Goal: Information Seeking & Learning: Understand process/instructions

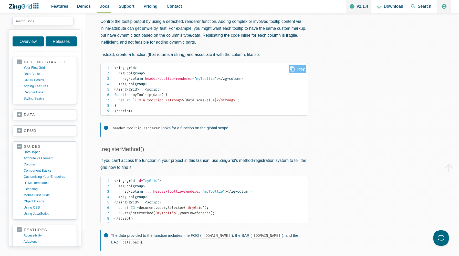
scroll to position [330, 0]
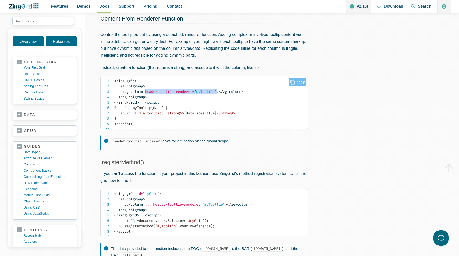
drag, startPoint x: 147, startPoint y: 92, endPoint x: 222, endPoint y: 93, distance: 75.1
click at [219, 93] on span "< zg-column header-tooltip-renderer = " myTooltip " >" at bounding box center [171, 91] width 96 height 4
copy span "header-tooltip-renderer = " myTooltip ""
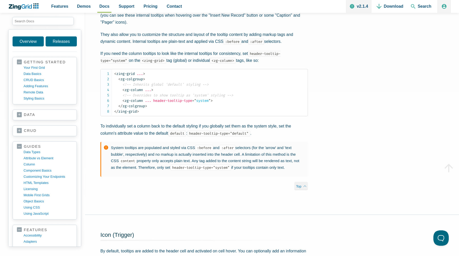
scroll to position [1019, 0]
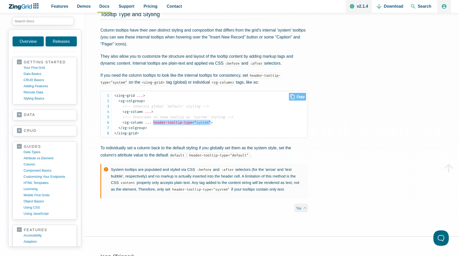
drag, startPoint x: 155, startPoint y: 161, endPoint x: 215, endPoint y: 163, distance: 59.7
click at [213, 125] on span "< zg-column ... header-tooltip-type = " system " >" at bounding box center [168, 122] width 90 height 4
copy span "header-tooltip-type = " system ""
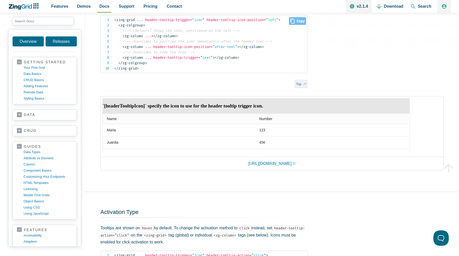
scroll to position [1446, 0]
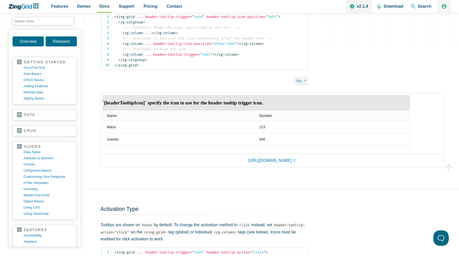
click at [227, 150] on img "App Content" at bounding box center [257, 122] width 308 height 55
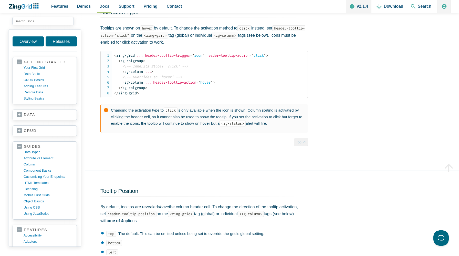
scroll to position [1645, 0]
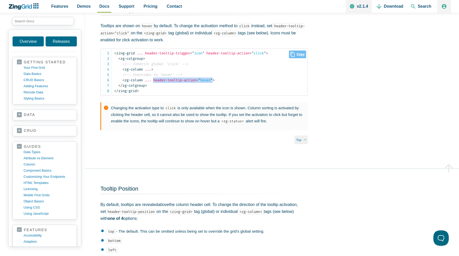
drag, startPoint x: 155, startPoint y: 120, endPoint x: 217, endPoint y: 120, distance: 62.3
click at [215, 82] on span "< zg-column ... header-tooltip-action = " hover " >" at bounding box center [169, 80] width 92 height 4
copy span "header-tooltip-action = " hover ""
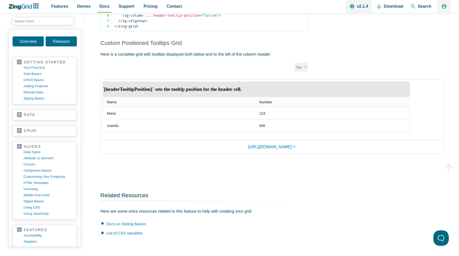
scroll to position [1951, 0]
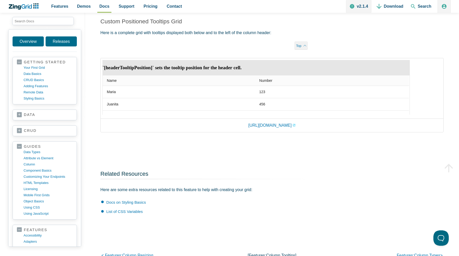
click at [112, 115] on img "App Content" at bounding box center [257, 87] width 308 height 55
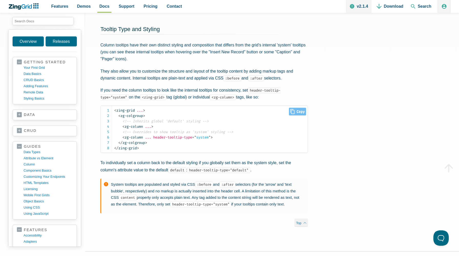
scroll to position [1005, 0]
click at [263, 81] on p "They also allow you to customize the structure and layout of the tooltip conten…" at bounding box center [204, 74] width 208 height 14
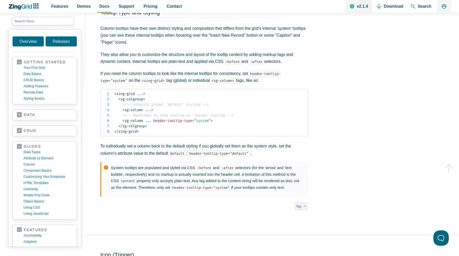
scroll to position [1021, 0]
click at [182, 156] on code "default" at bounding box center [177, 153] width 18 height 6
copy code "default"
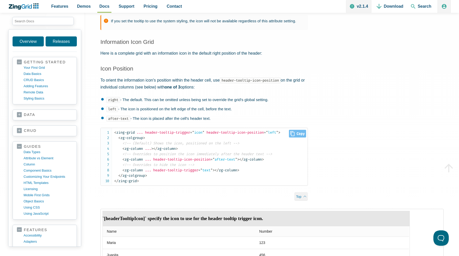
scroll to position [1342, 0]
